Goal: Information Seeking & Learning: Learn about a topic

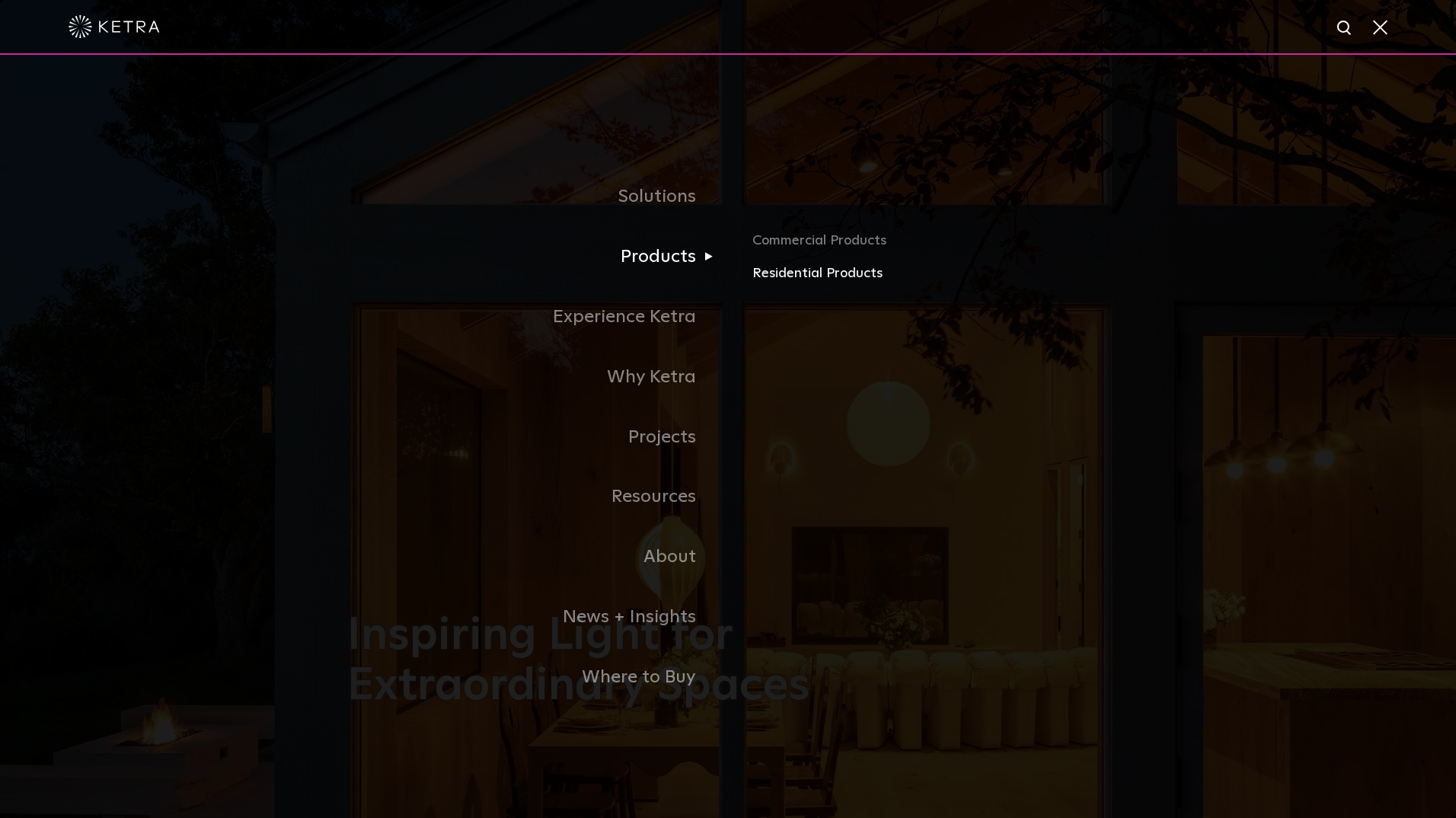
click at [802, 279] on link "Residential Products" at bounding box center [930, 273] width 357 height 22
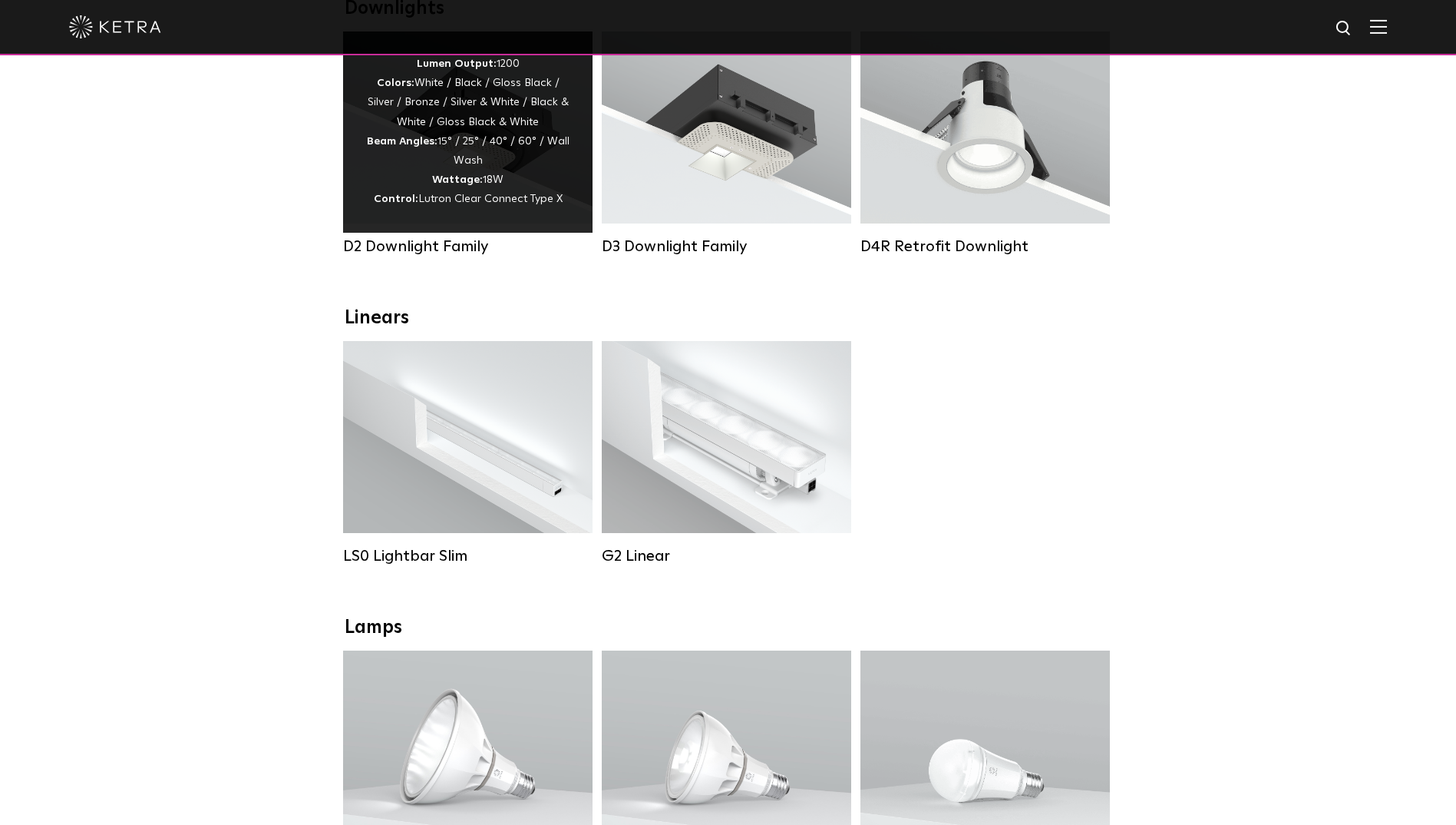
click at [468, 160] on div "Lumen Output: 1200 Colors: White / Black / Gloss Black / Silver / Bronze / Silv…" at bounding box center [468, 132] width 203 height 155
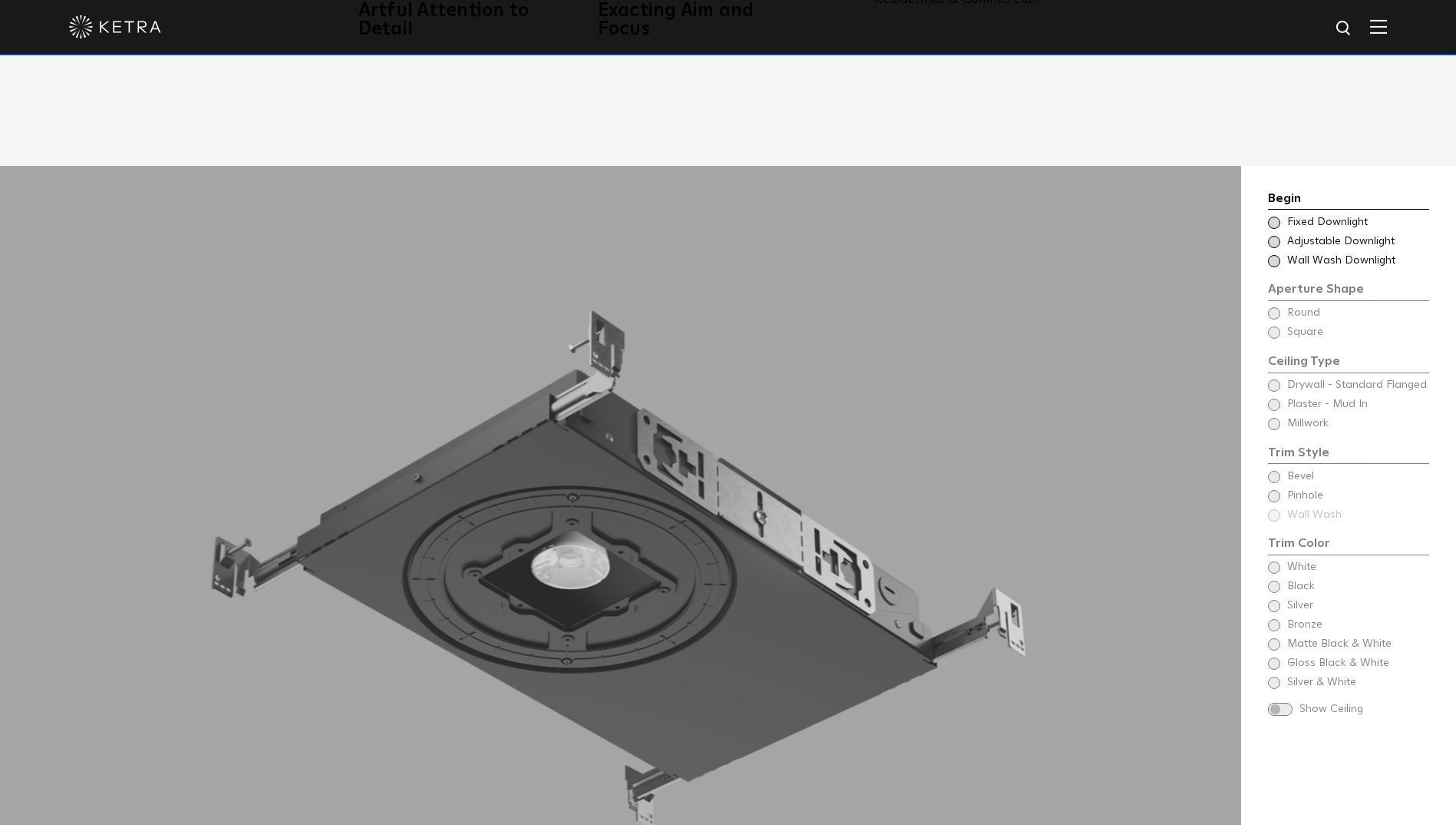
scroll to position [1382, 0]
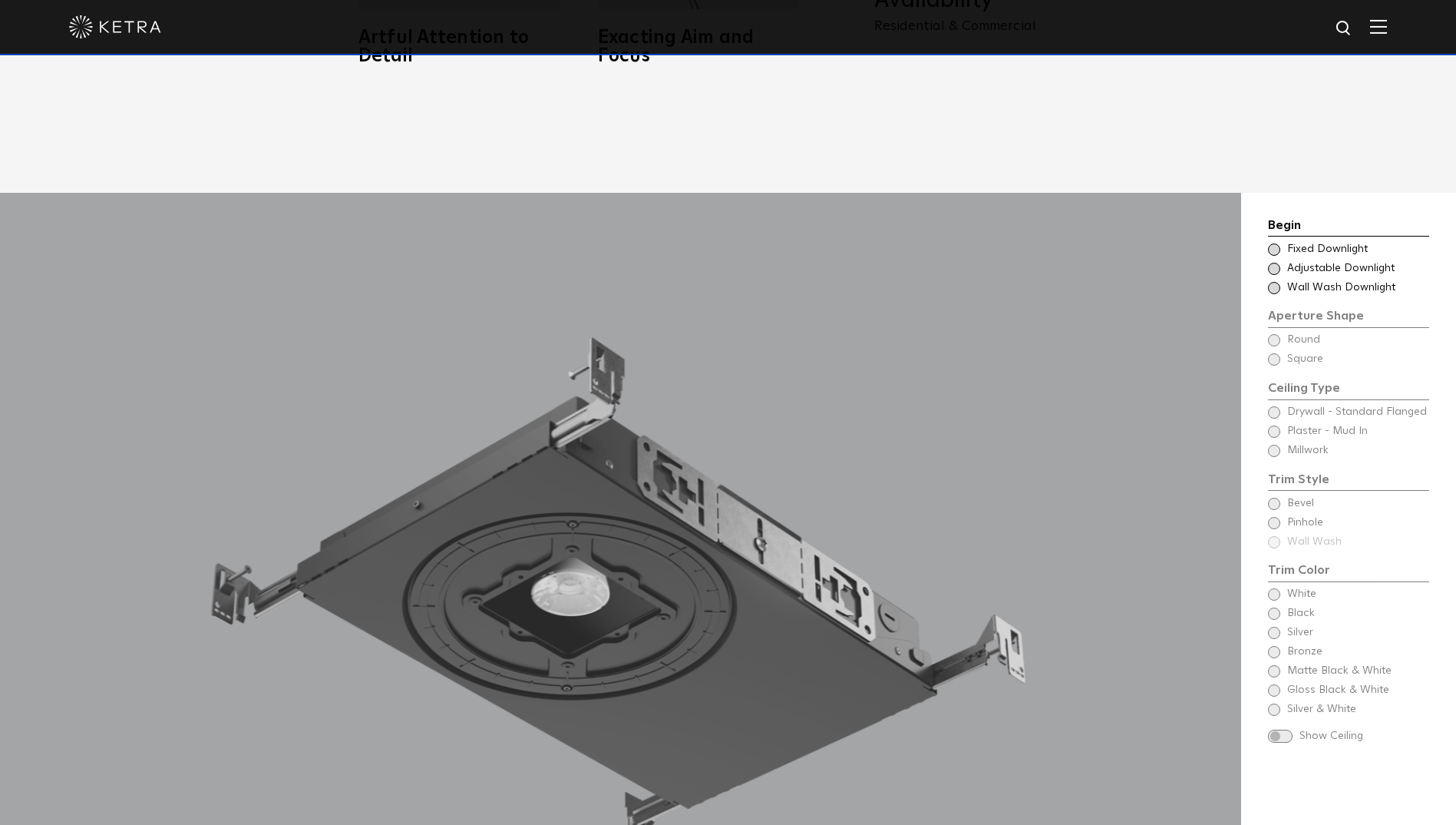
click at [1273, 282] on span at bounding box center [1274, 288] width 12 height 12
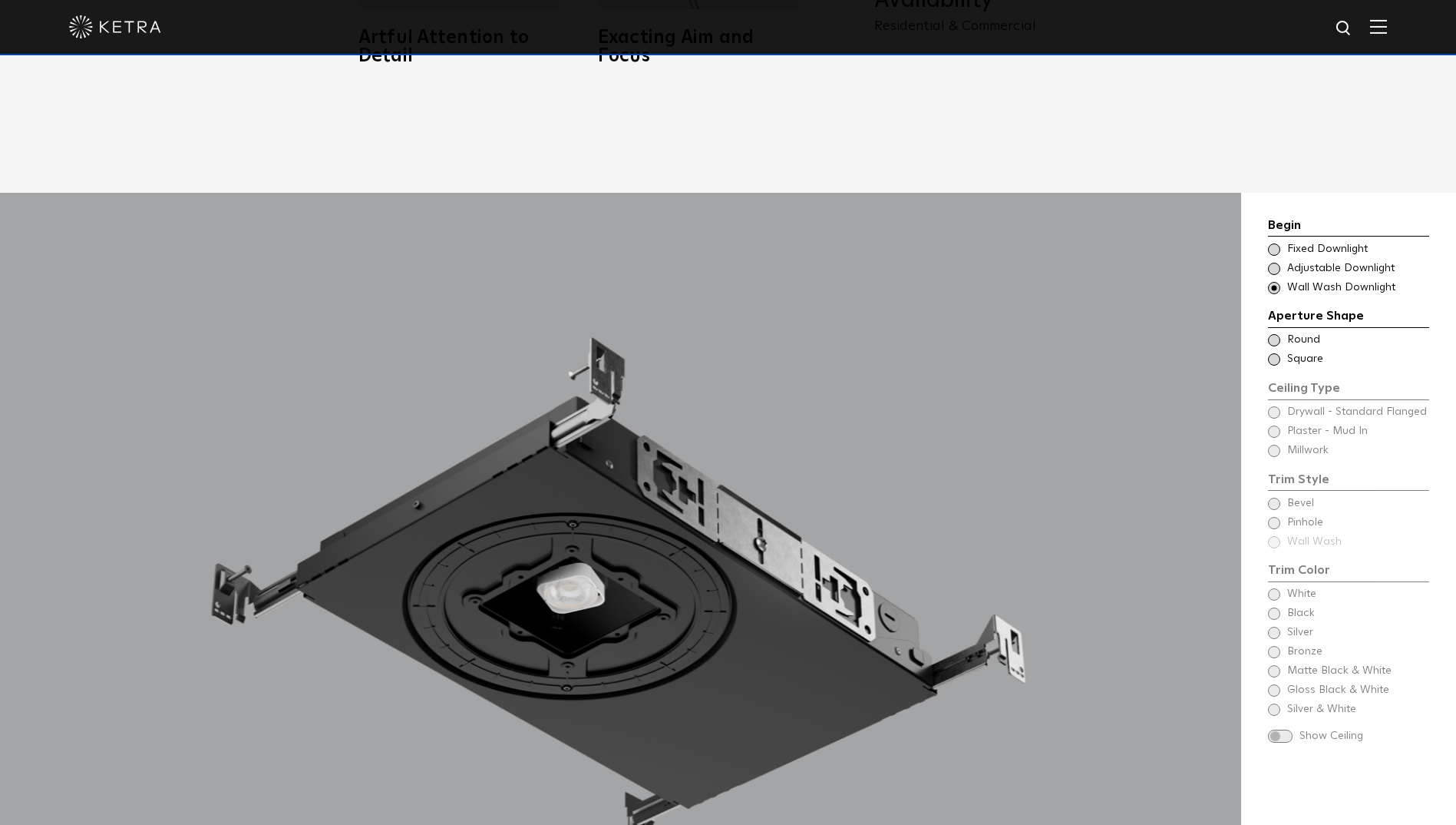
click at [1277, 334] on span at bounding box center [1274, 340] width 12 height 12
